Goal: Task Accomplishment & Management: Use online tool/utility

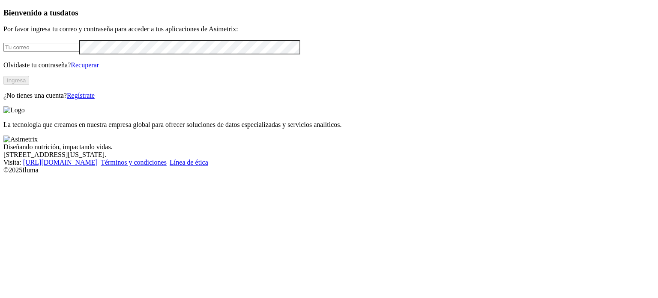
type input "scascante@carniceriasmaroto.com"
click at [29, 85] on button "Ingresa" at bounding box center [16, 80] width 26 height 9
